Goal: Navigation & Orientation: Find specific page/section

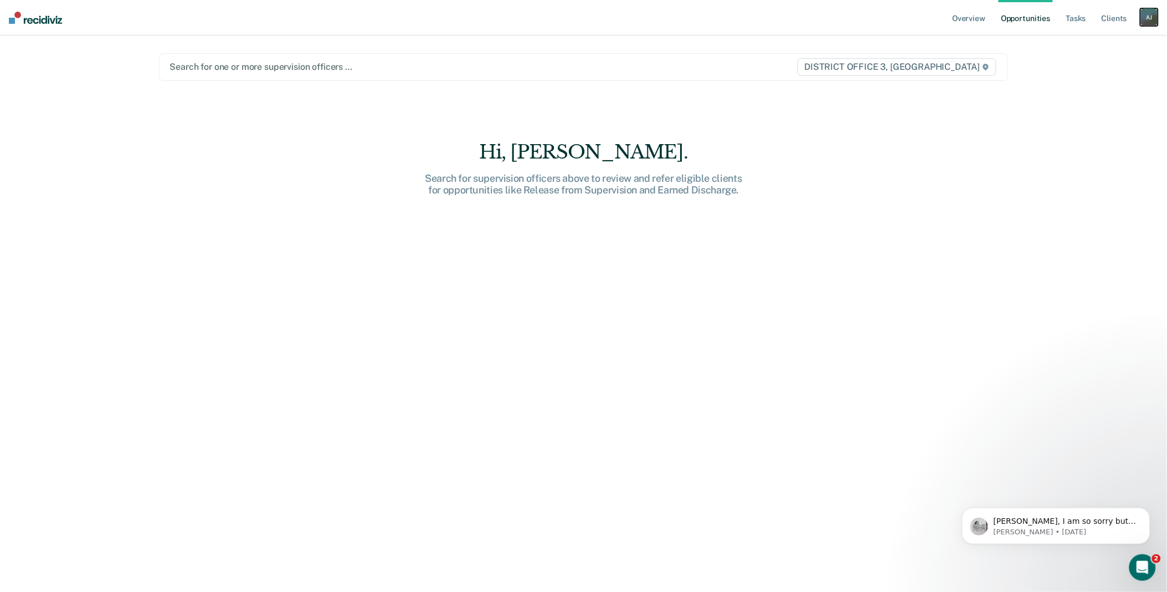
click at [1148, 23] on div "A J" at bounding box center [1150, 17] width 18 height 18
click at [1091, 70] on link "Go to Operations" at bounding box center [1104, 72] width 89 height 9
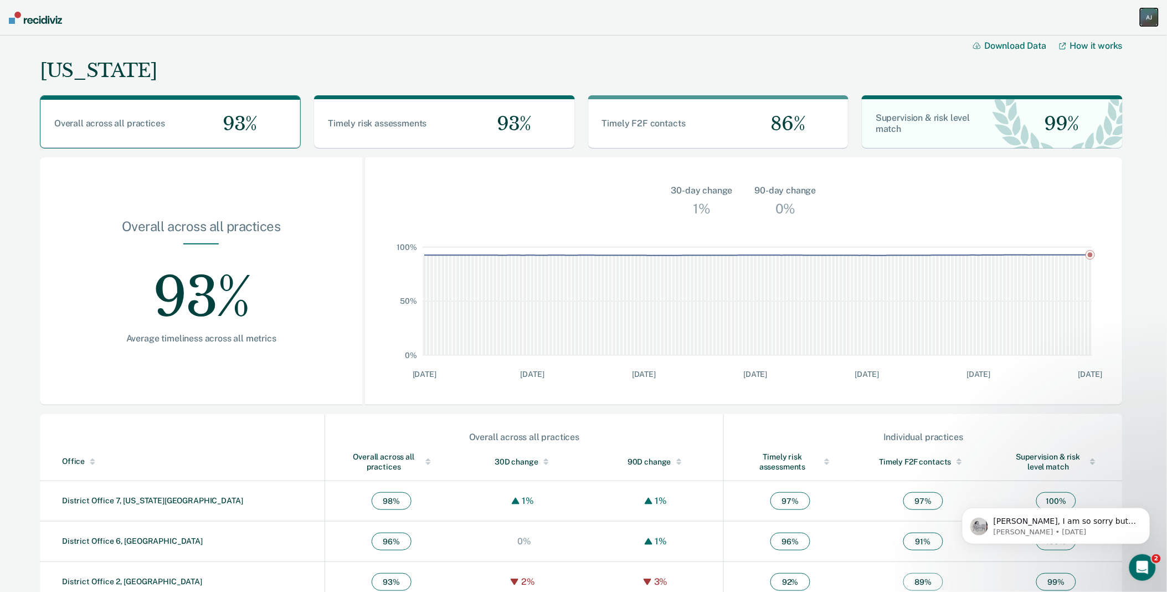
click at [1151, 18] on div "A J" at bounding box center [1150, 17] width 18 height 18
click at [1092, 97] on link "Go to Insights" at bounding box center [1104, 99] width 89 height 9
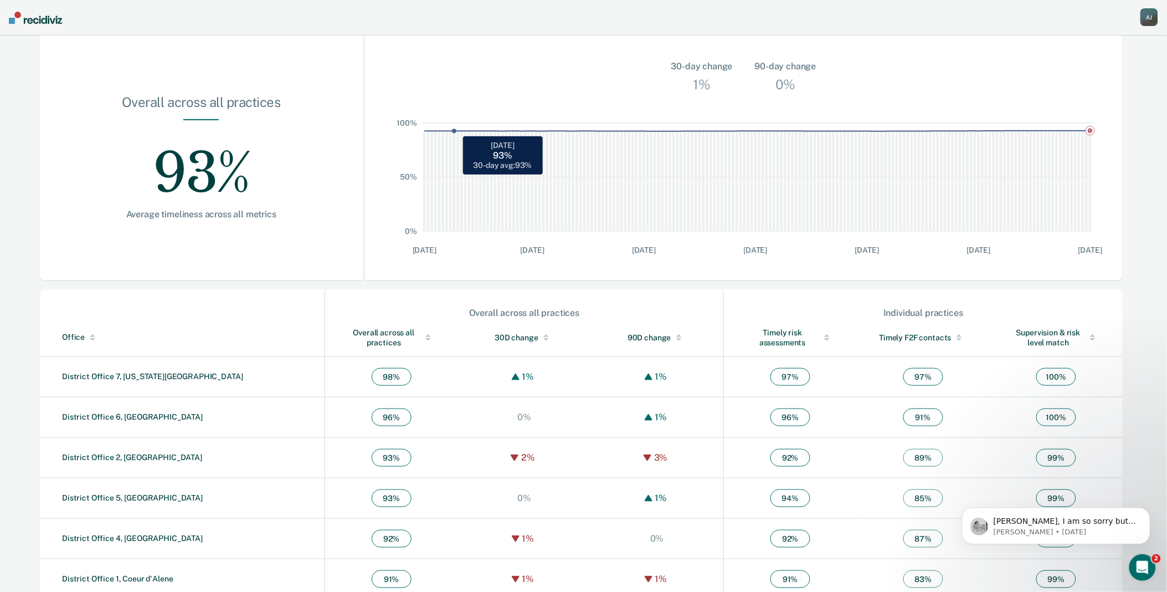
scroll to position [180, 0]
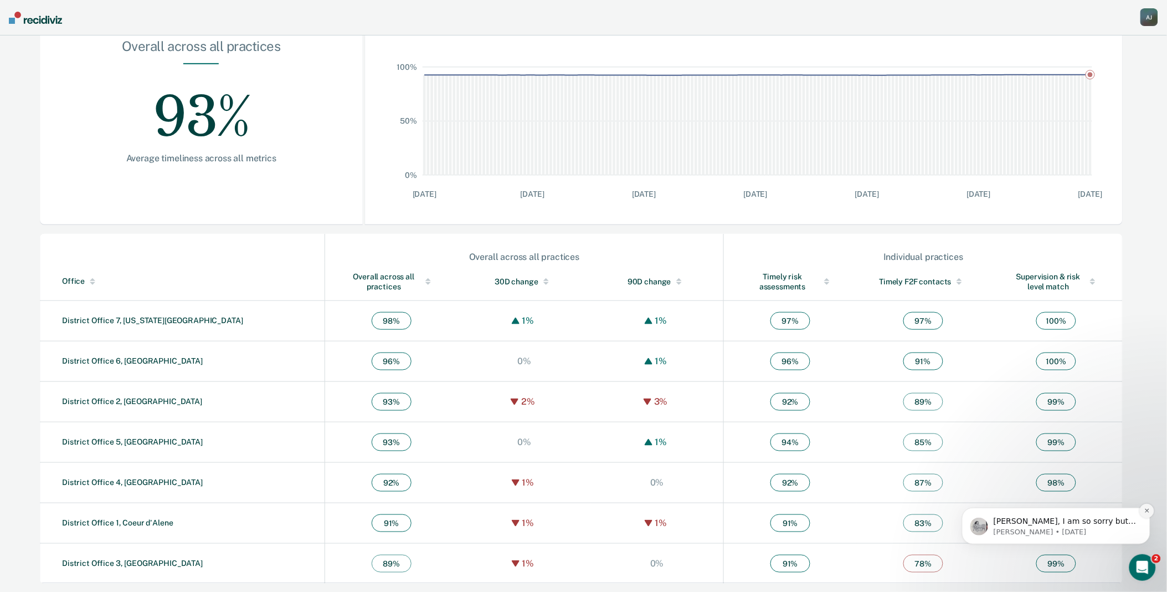
click at [1147, 512] on icon "Dismiss notification" at bounding box center [1147, 510] width 6 height 6
